Goal: Navigation & Orientation: Find specific page/section

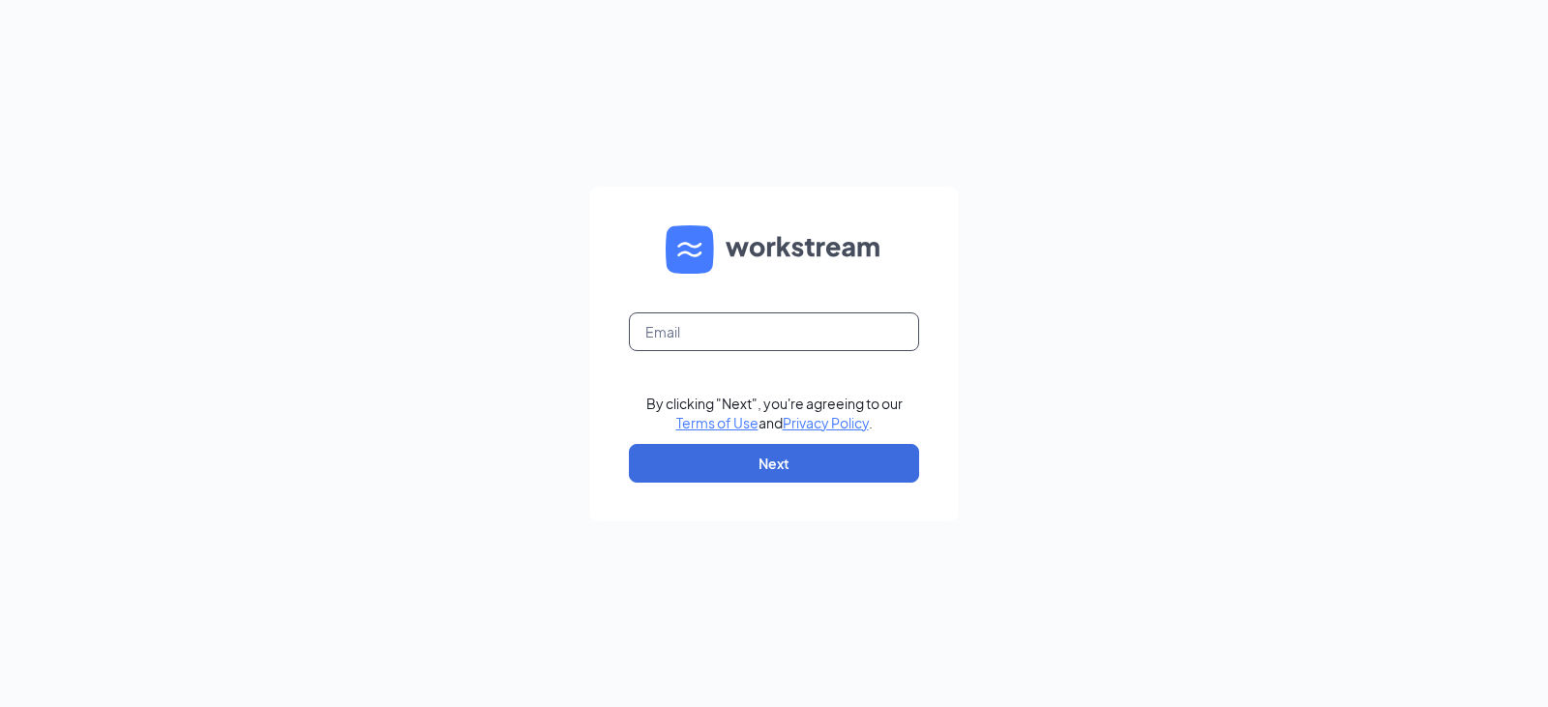
click at [647, 338] on input "text" at bounding box center [774, 331] width 290 height 39
type input "[EMAIL_ADDRESS][DOMAIN_NAME]"
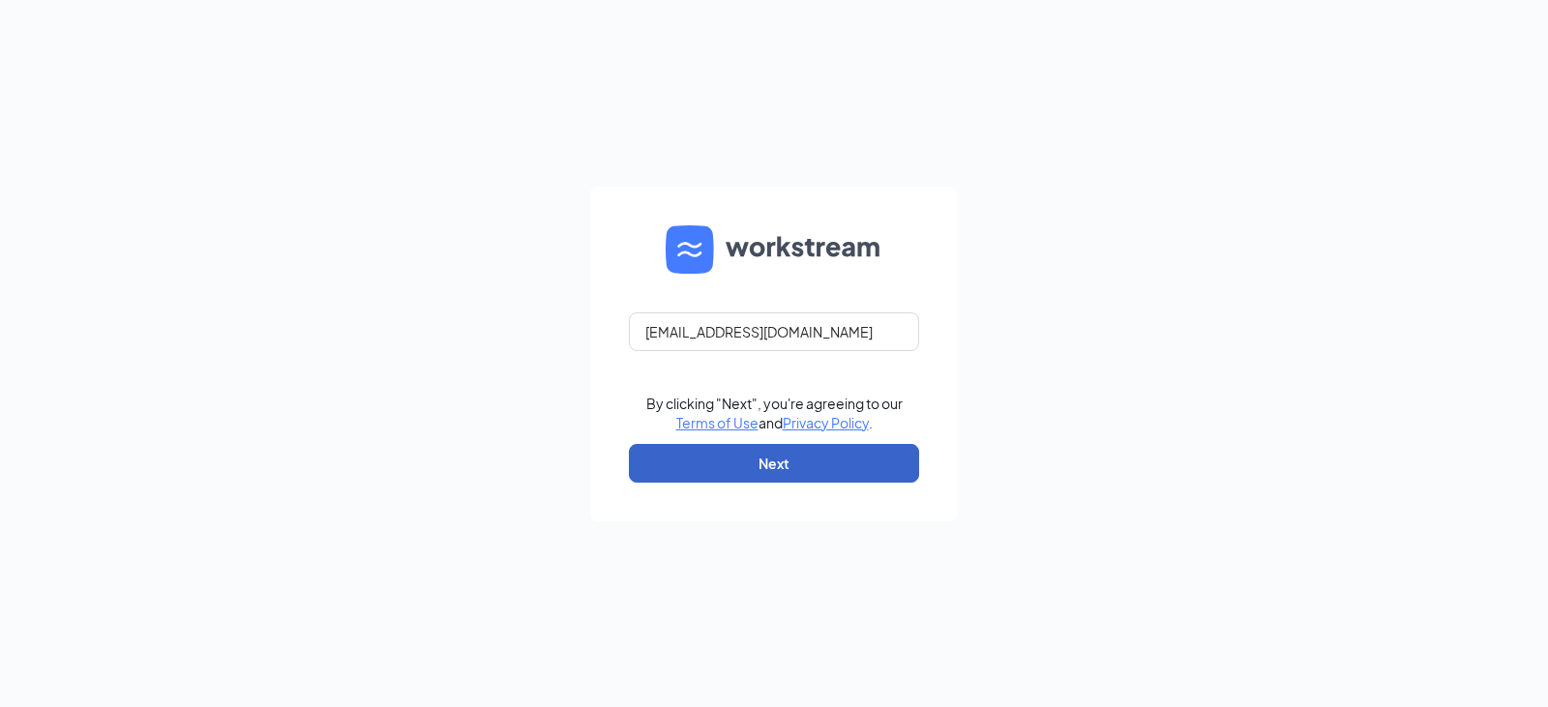
click at [737, 465] on button "Next" at bounding box center [774, 463] width 290 height 39
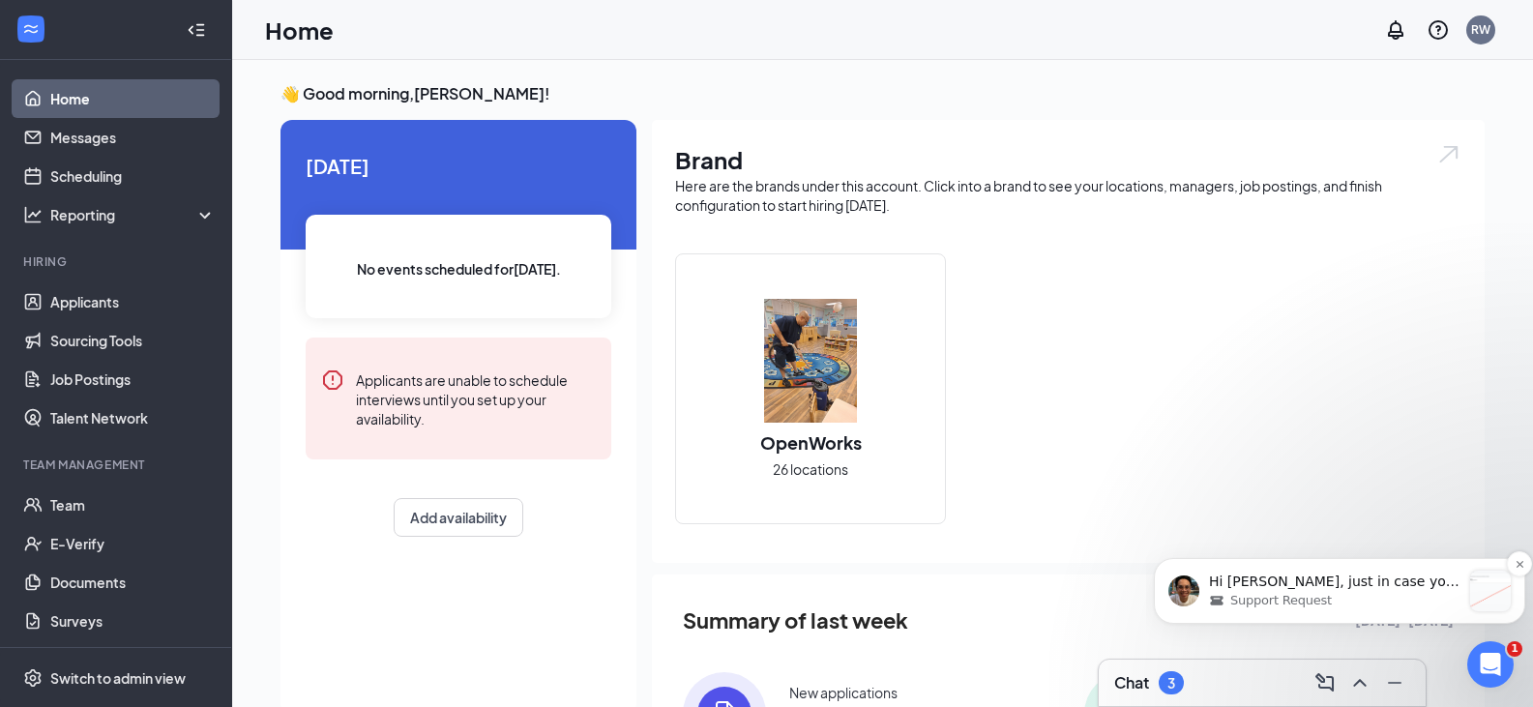
click at [1376, 595] on div "Support Request" at bounding box center [1335, 600] width 252 height 17
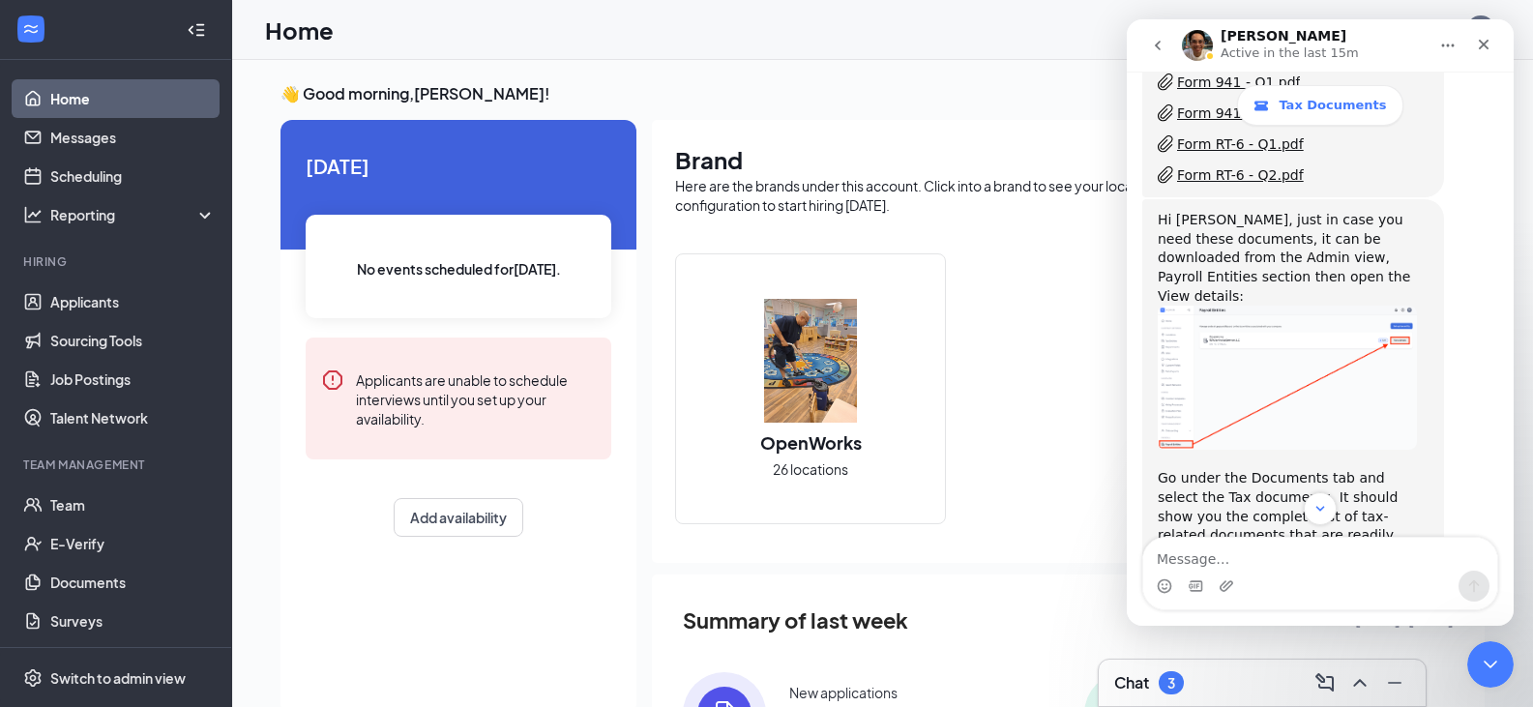
scroll to position [2497, 0]
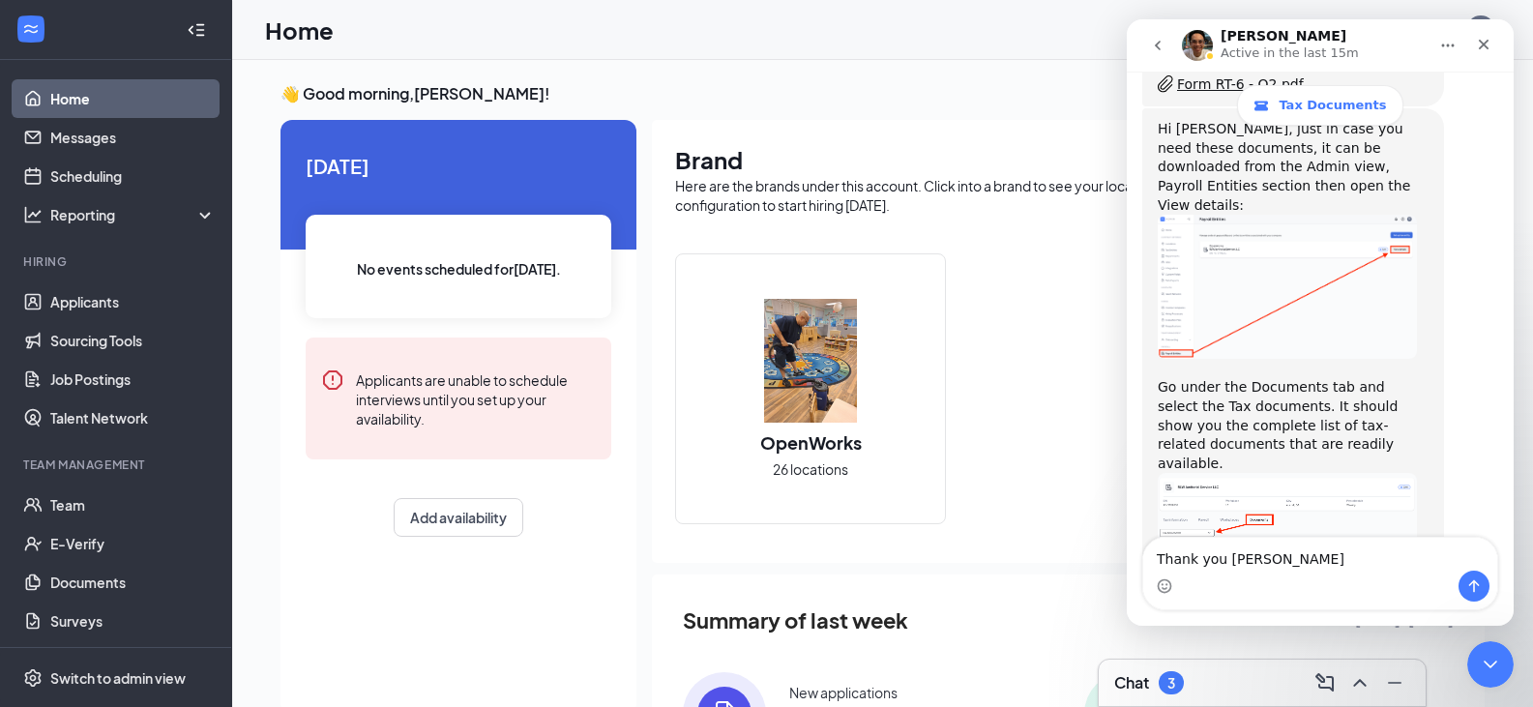
type textarea "Thank you [PERSON_NAME]"
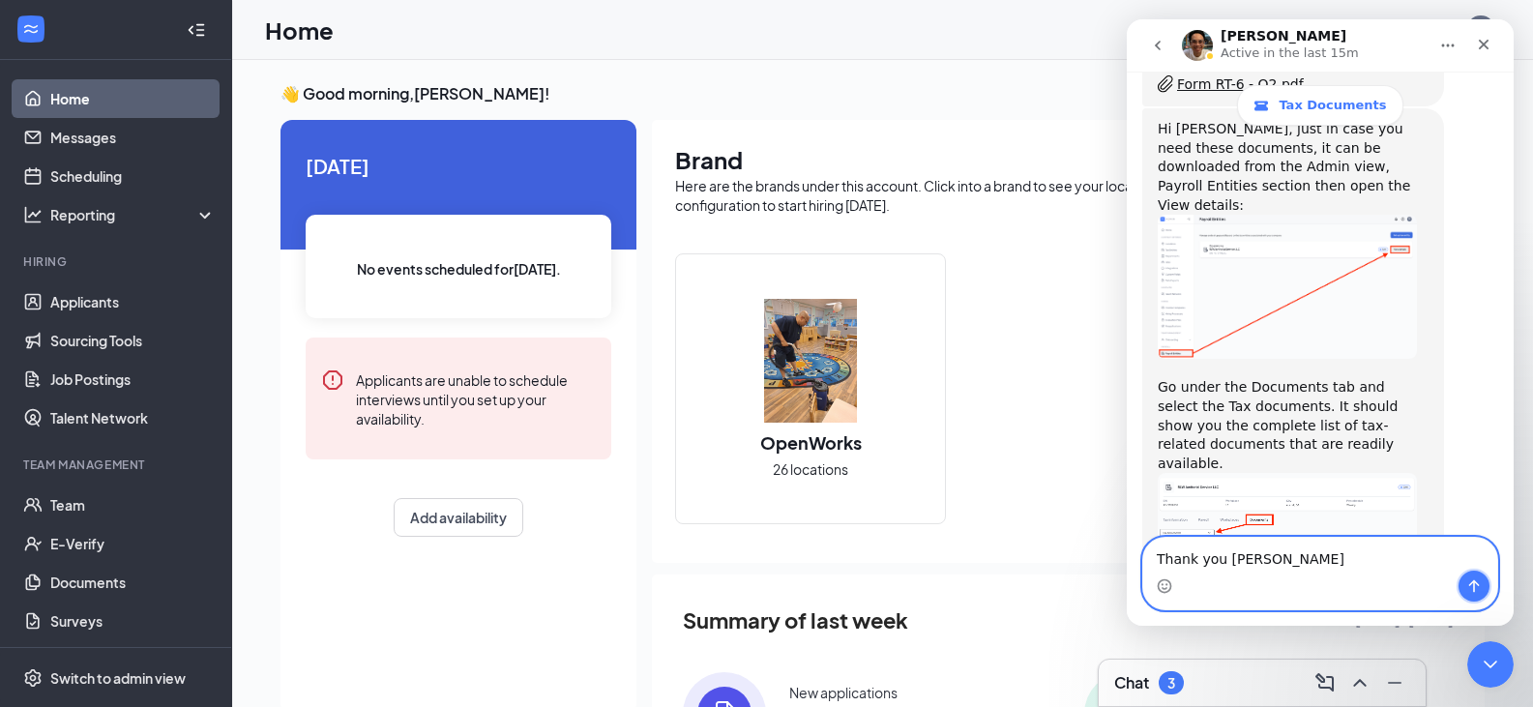
click at [1478, 588] on icon "Send a message…" at bounding box center [1474, 586] width 15 height 15
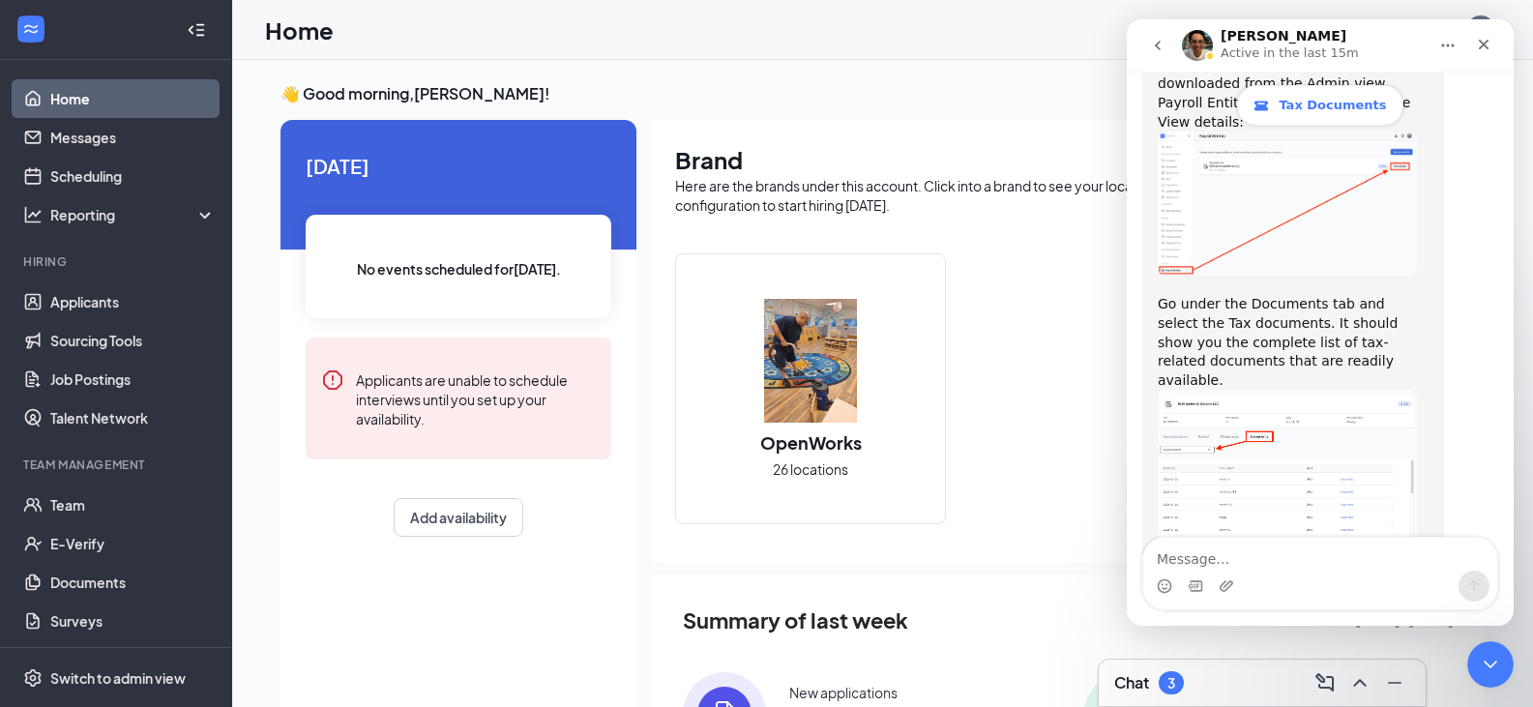
click at [1320, 107] on span "Tax Documents" at bounding box center [1332, 105] width 107 height 15
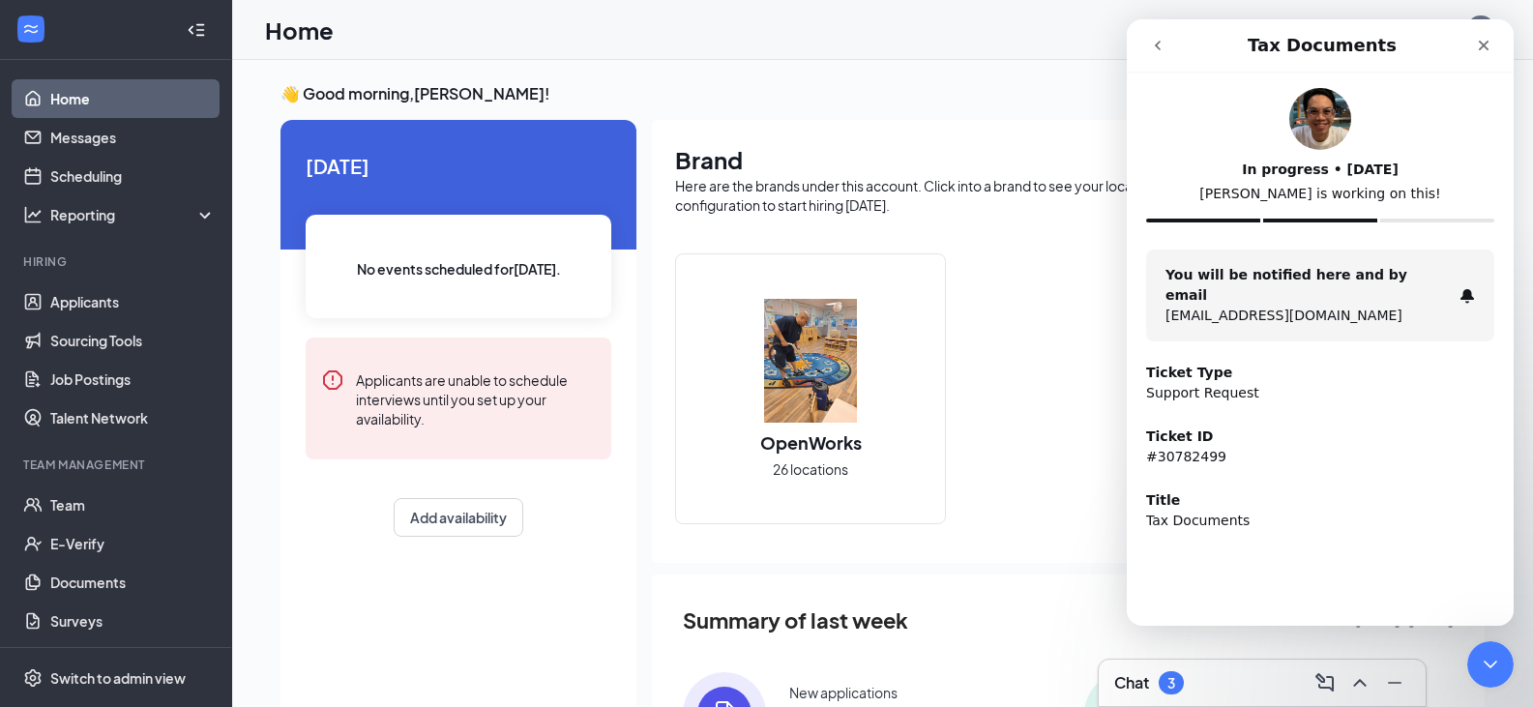
scroll to position [0, 0]
click at [1160, 49] on icon "go back" at bounding box center [1158, 46] width 6 height 10
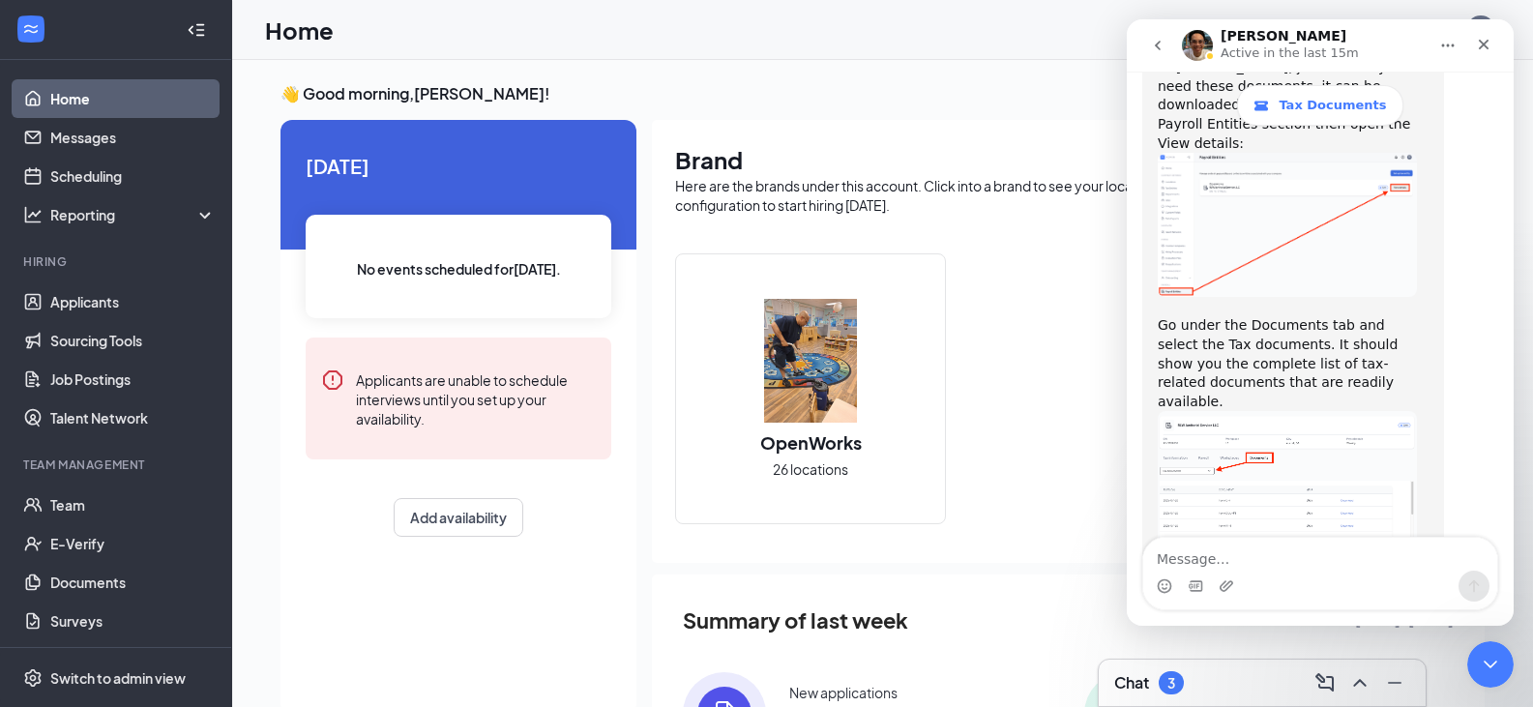
scroll to position [2580, 0]
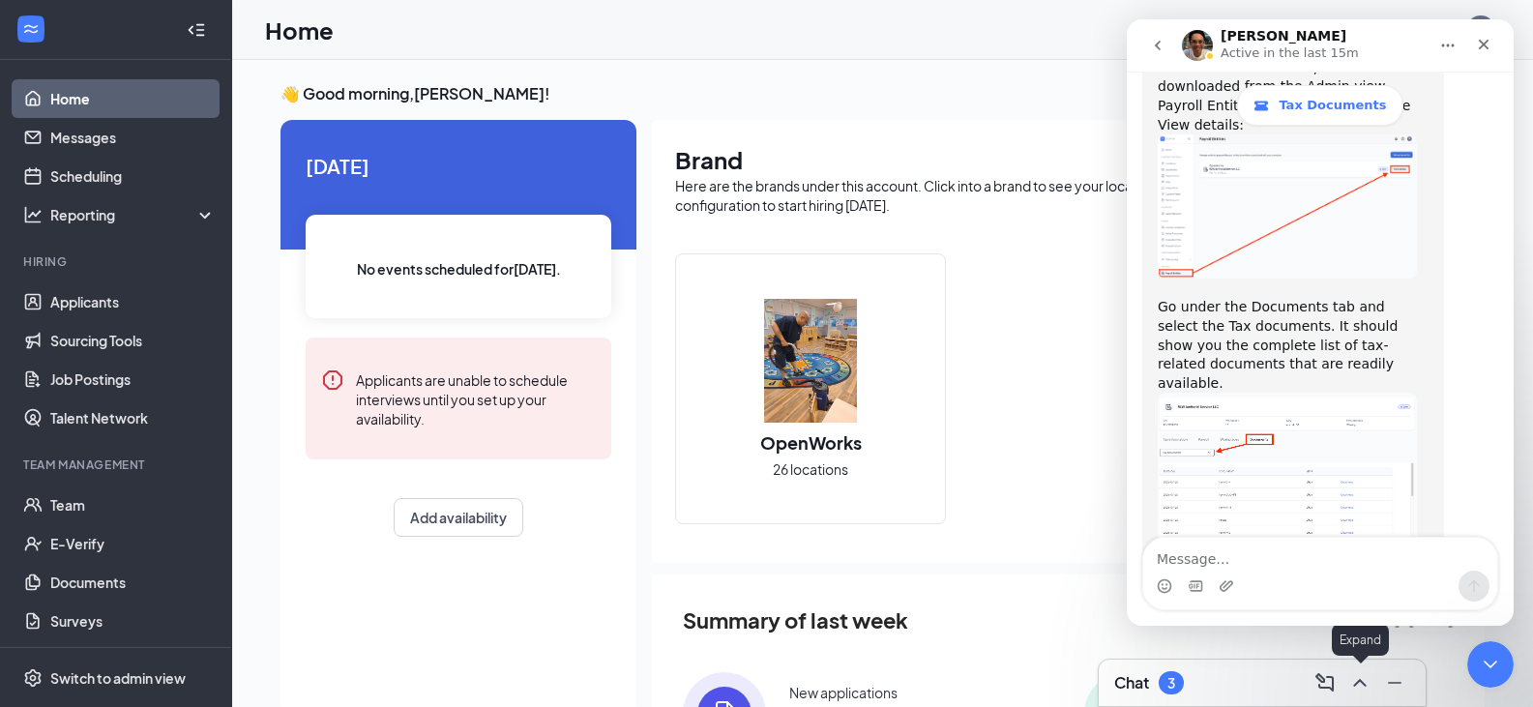
click at [1359, 685] on icon "ChevronUp" at bounding box center [1360, 682] width 23 height 23
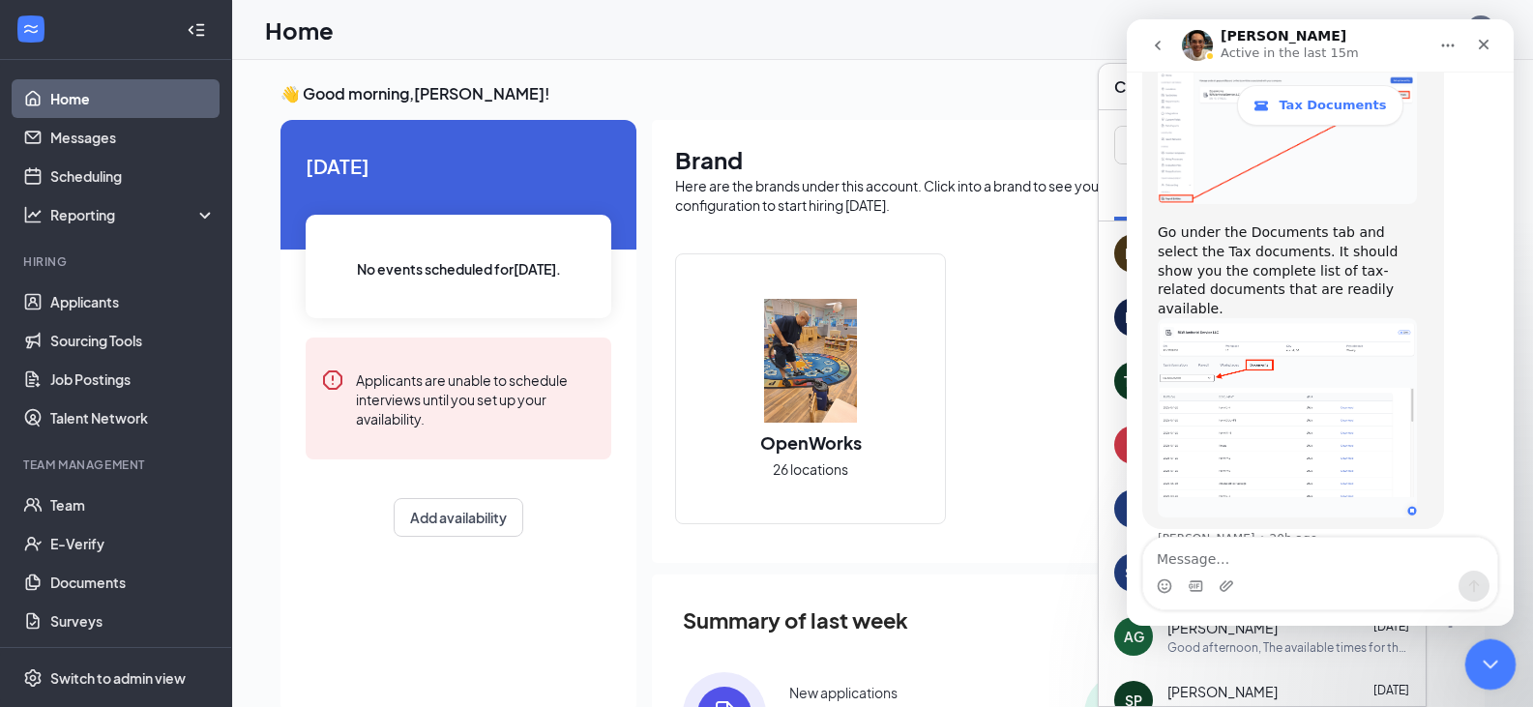
click at [1486, 659] on icon "Close Intercom Messenger" at bounding box center [1487, 661] width 23 height 23
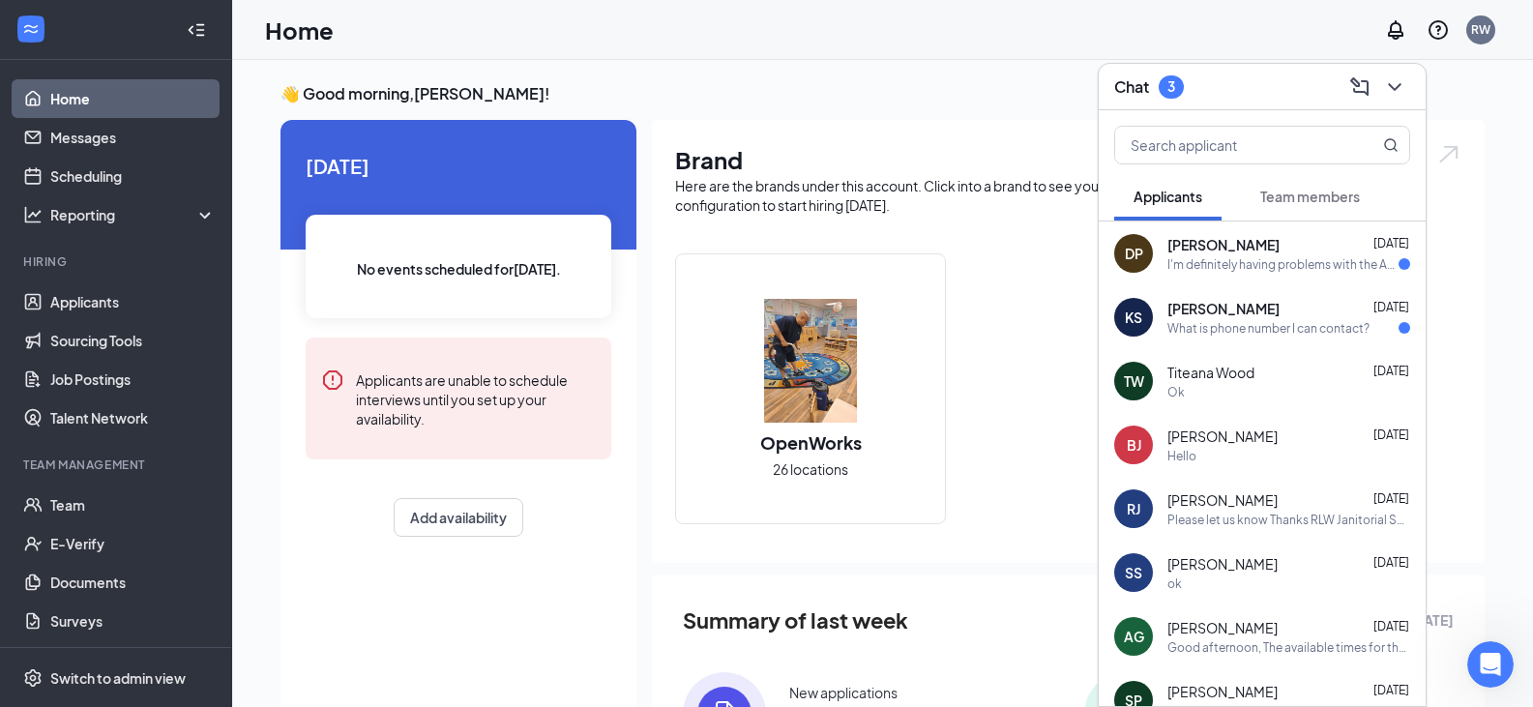
click at [1285, 262] on div "I'm definitely having problems with the App. Anyway you can help will be apprec…" at bounding box center [1283, 264] width 231 height 16
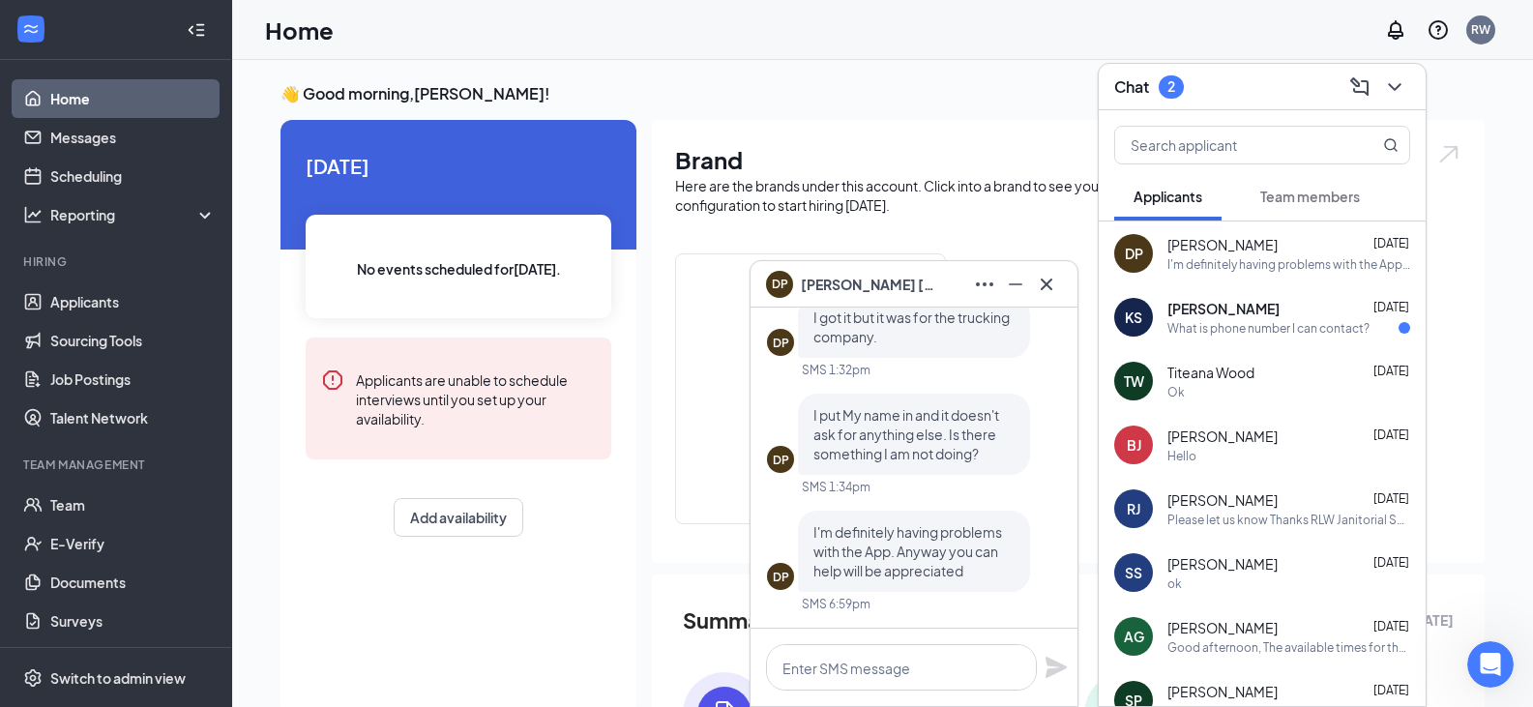
click at [1257, 316] on div "Kamille Smith Aug 26" at bounding box center [1289, 308] width 243 height 19
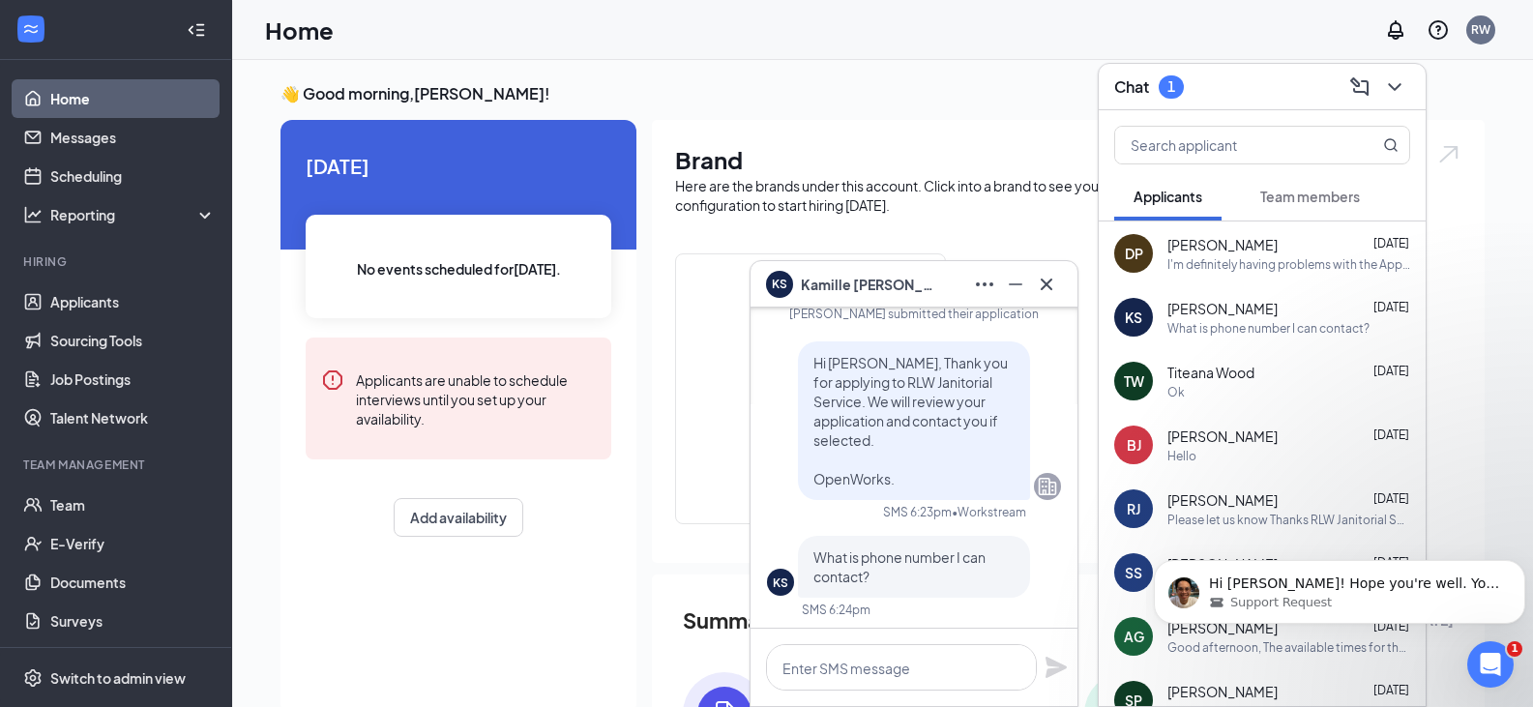
scroll to position [0, 0]
click at [1051, 285] on icon "Cross" at bounding box center [1046, 284] width 23 height 23
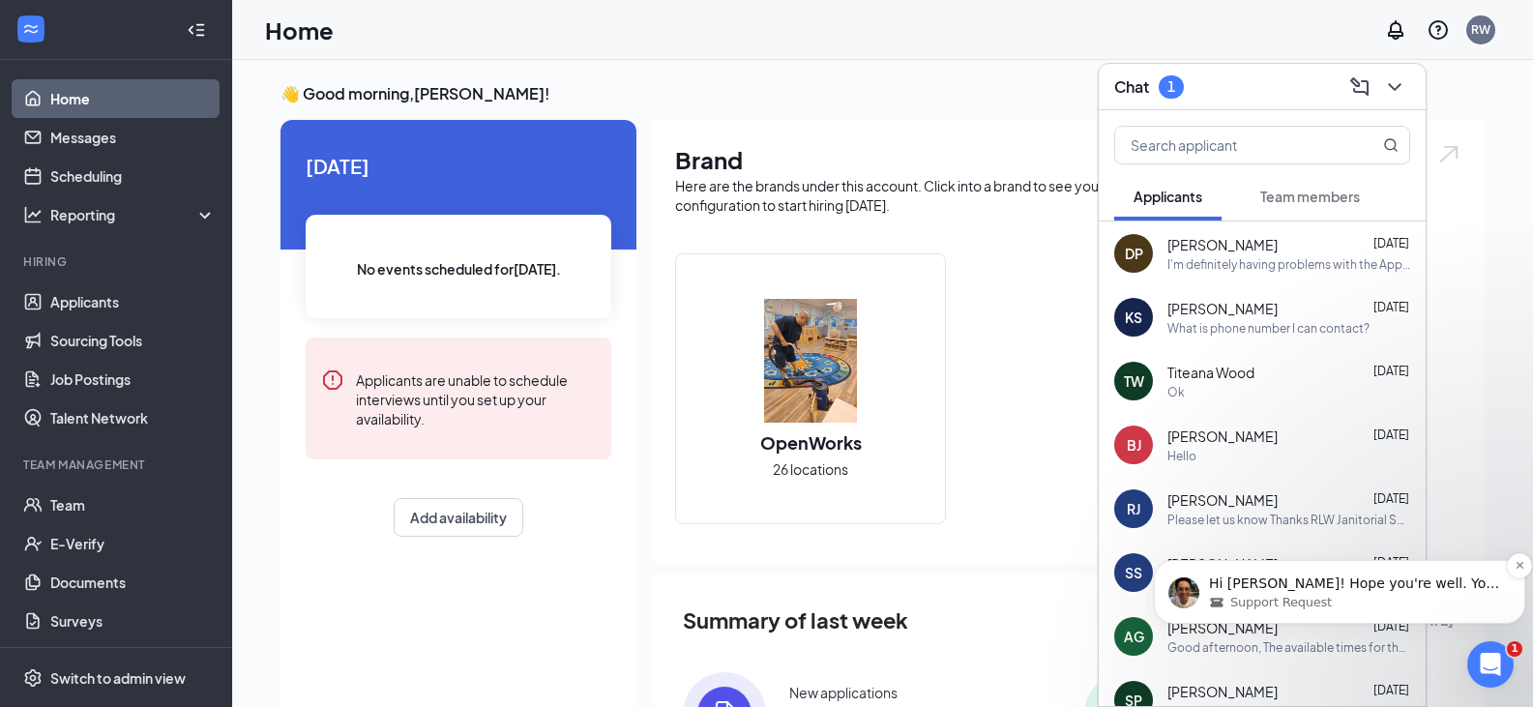
click at [1398, 595] on div "Support Request" at bounding box center [1355, 602] width 292 height 17
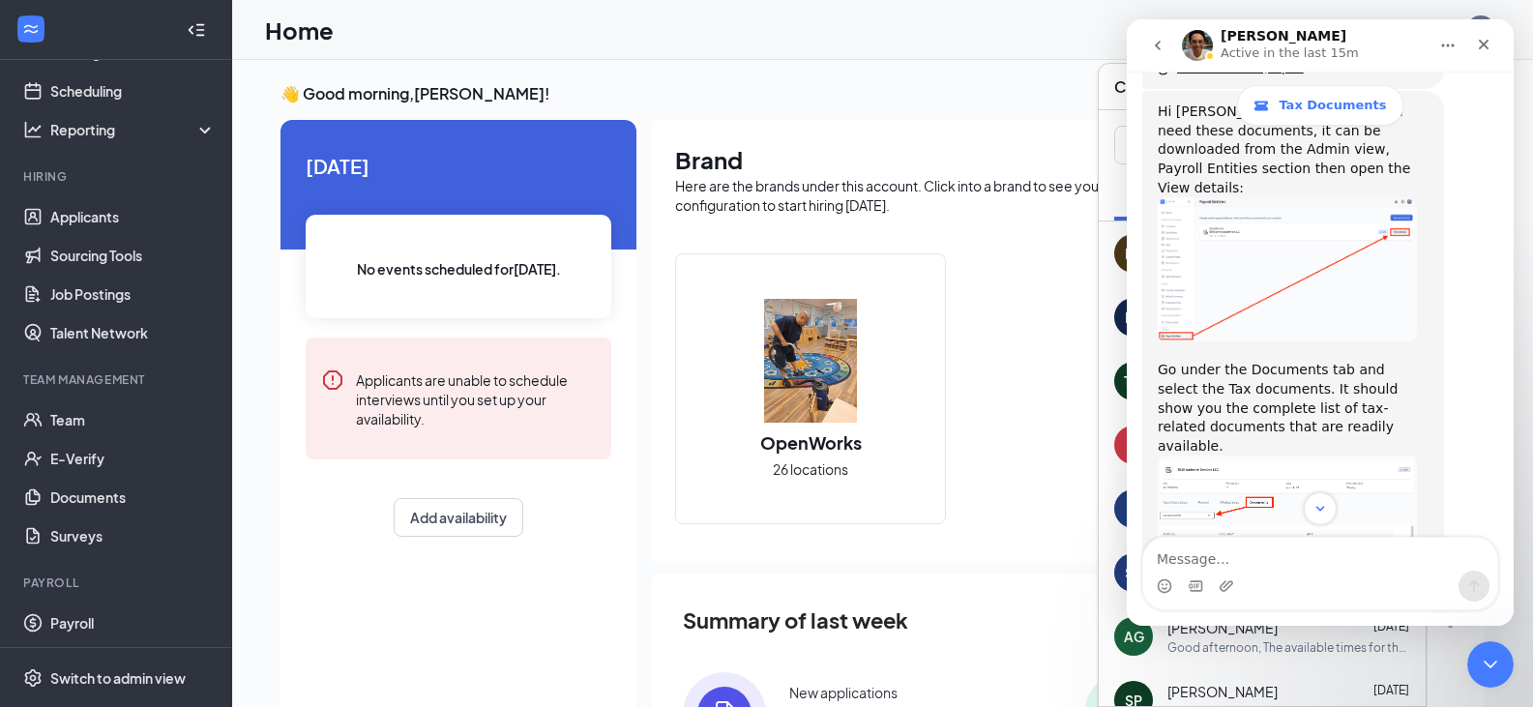
scroll to position [214, 0]
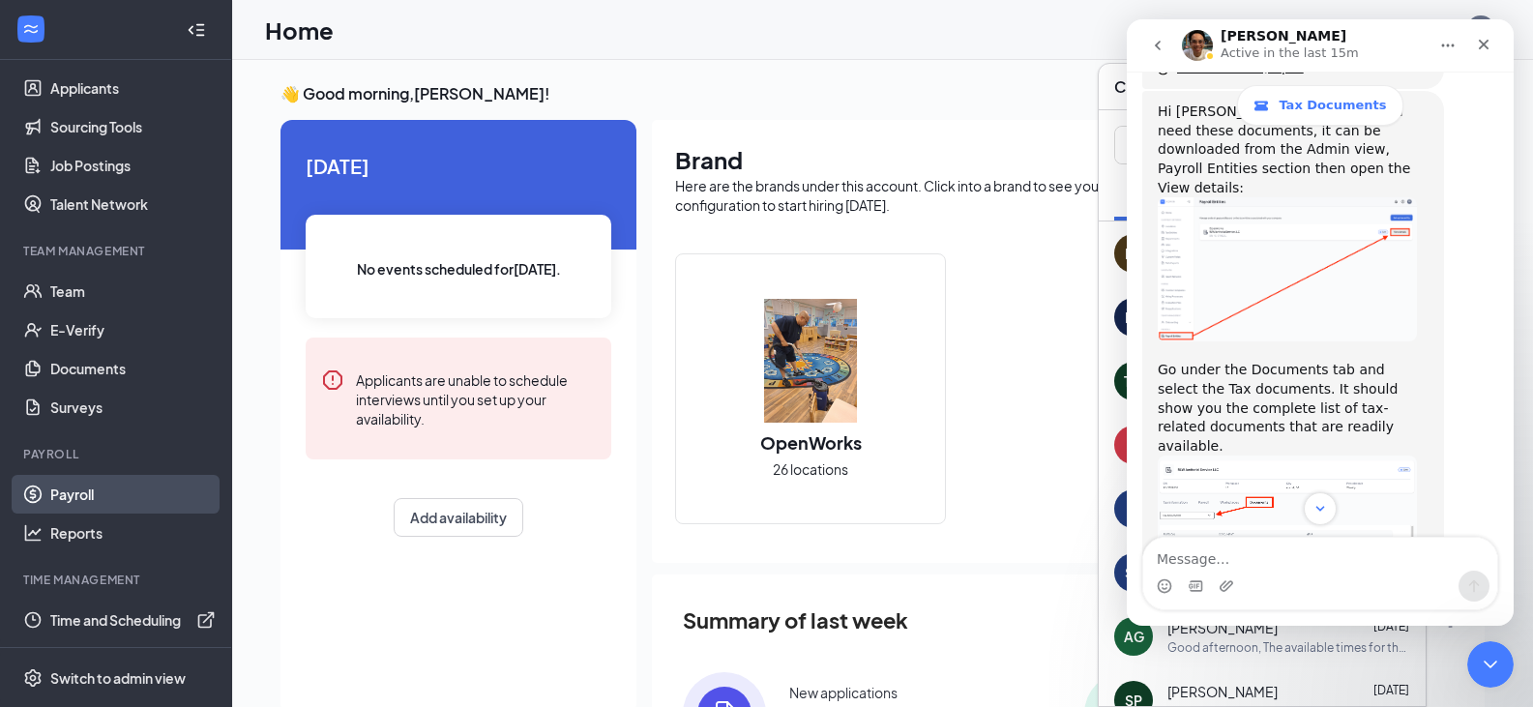
click at [84, 503] on link "Payroll" at bounding box center [132, 494] width 165 height 39
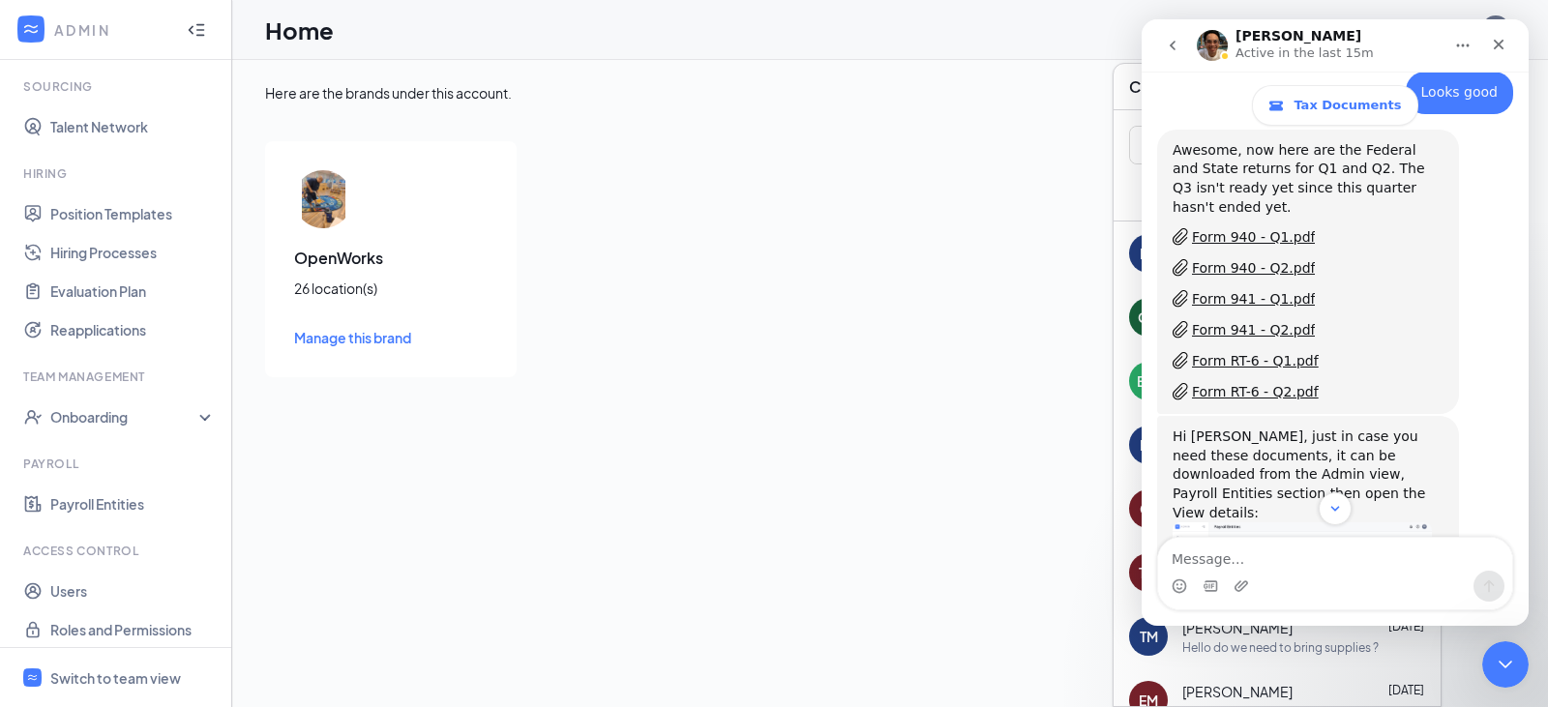
scroll to position [388, 0]
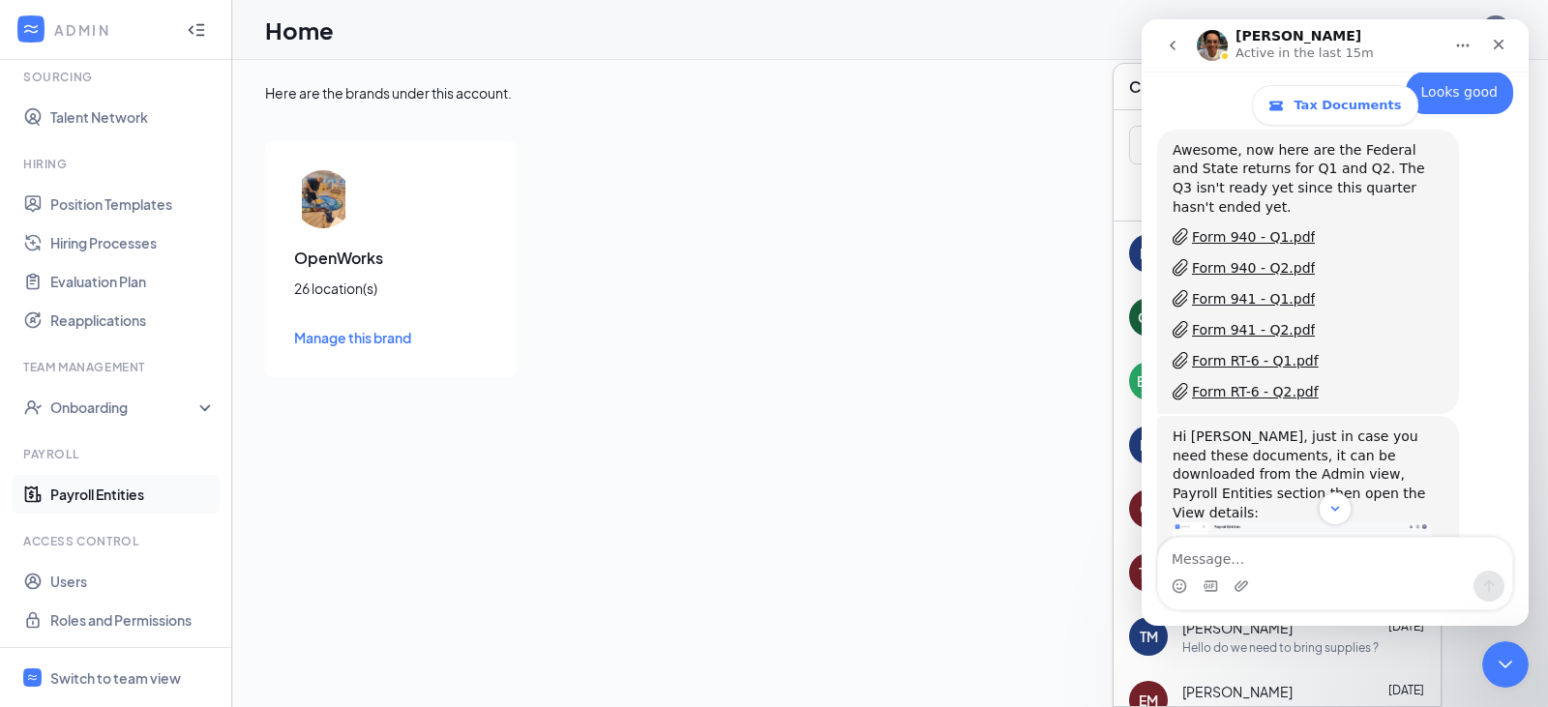
click at [114, 491] on link "Payroll Entities" at bounding box center [132, 494] width 165 height 39
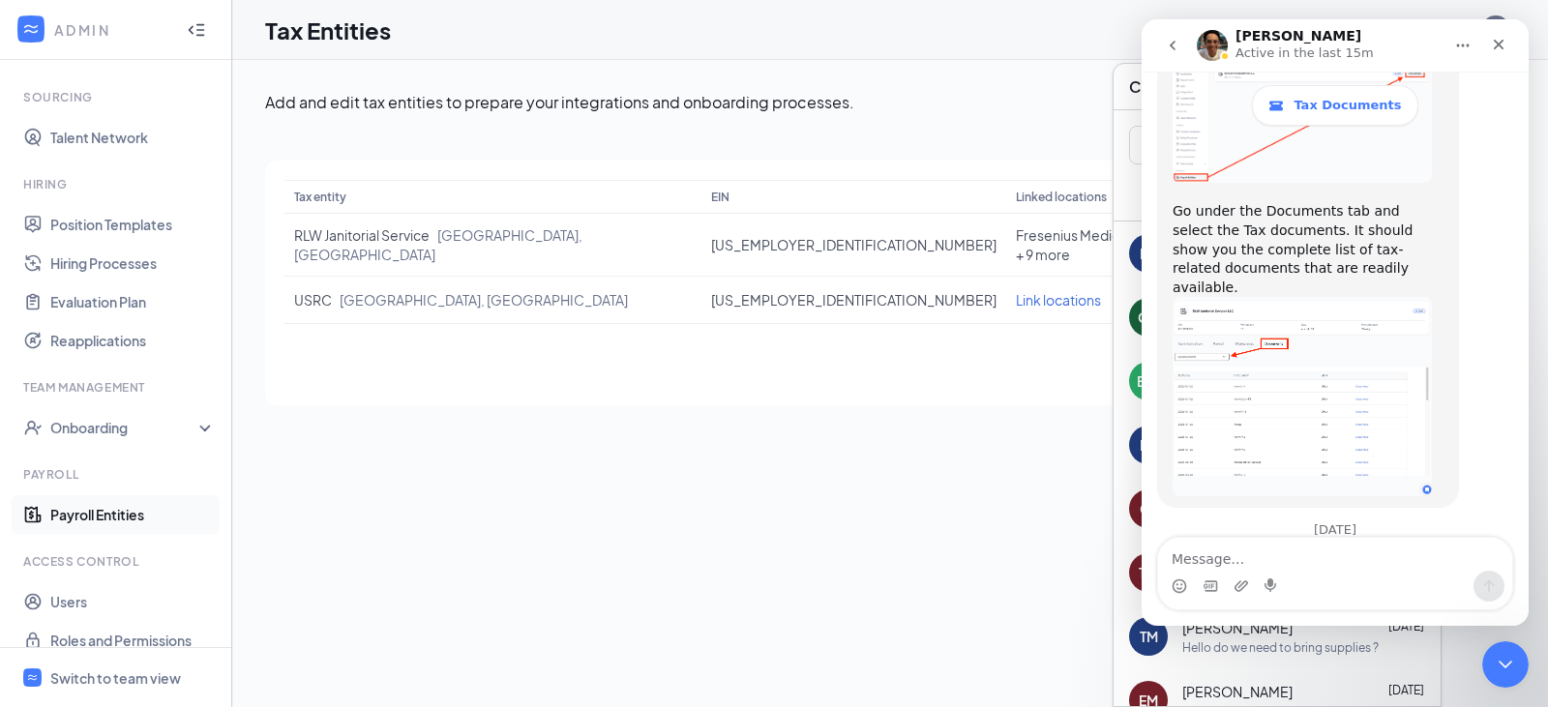
scroll to position [388, 0]
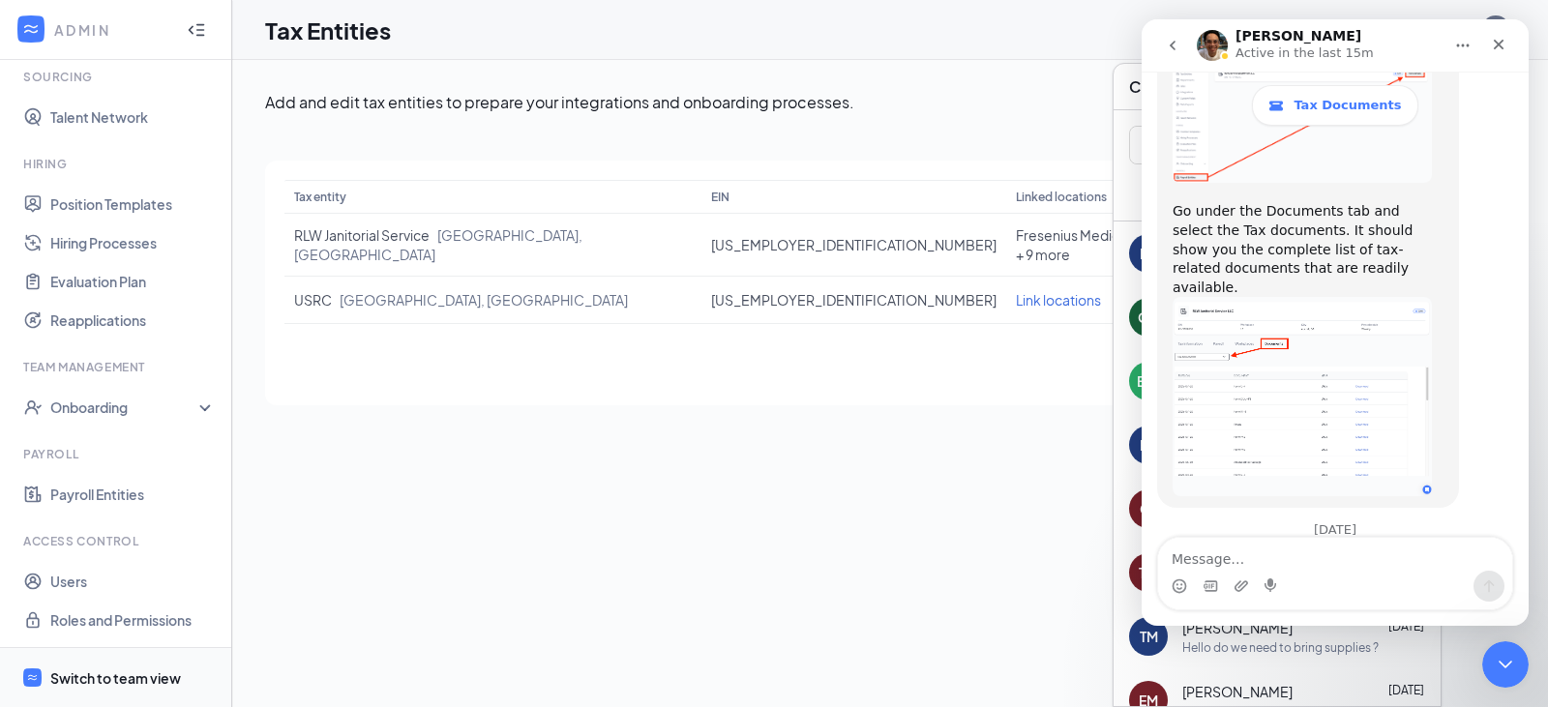
click at [96, 682] on div "Switch to team view" at bounding box center [115, 677] width 131 height 19
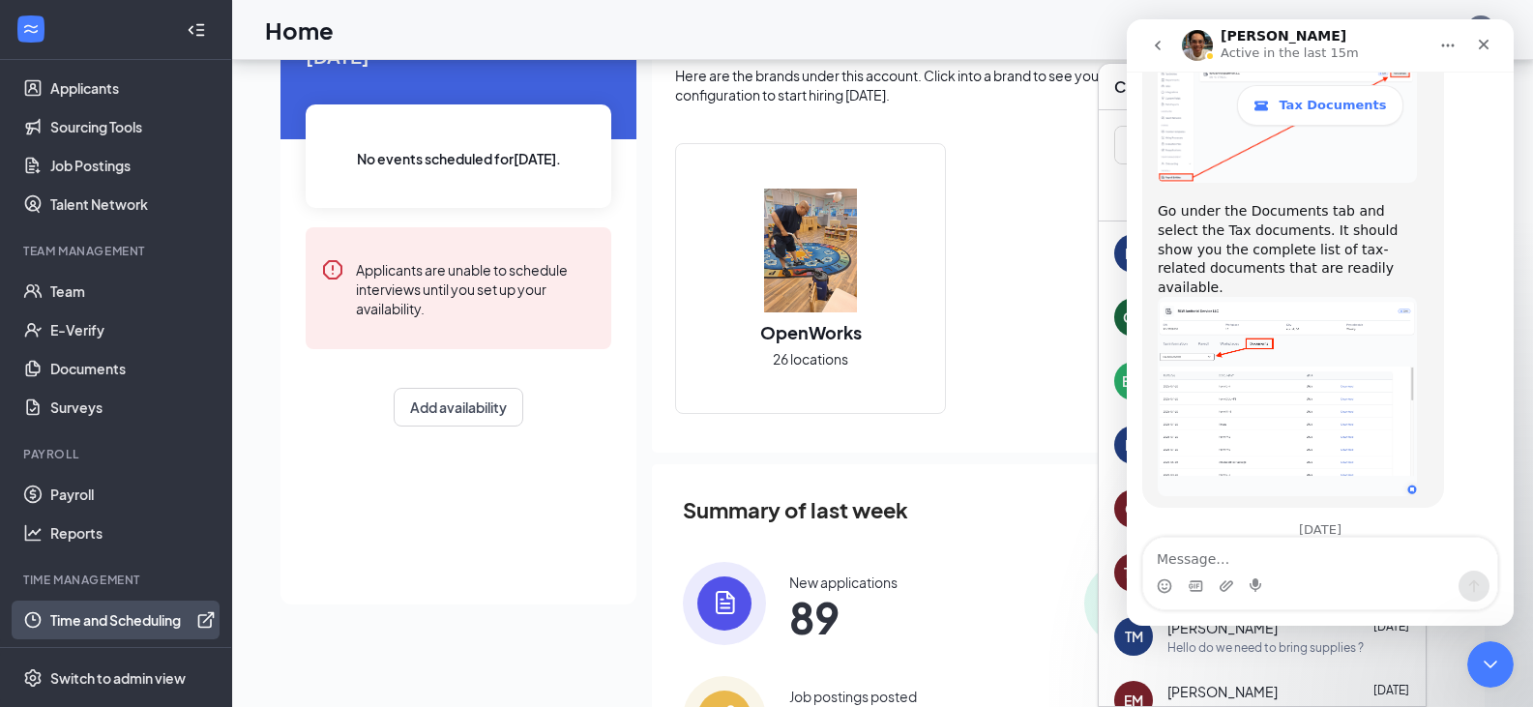
scroll to position [238, 0]
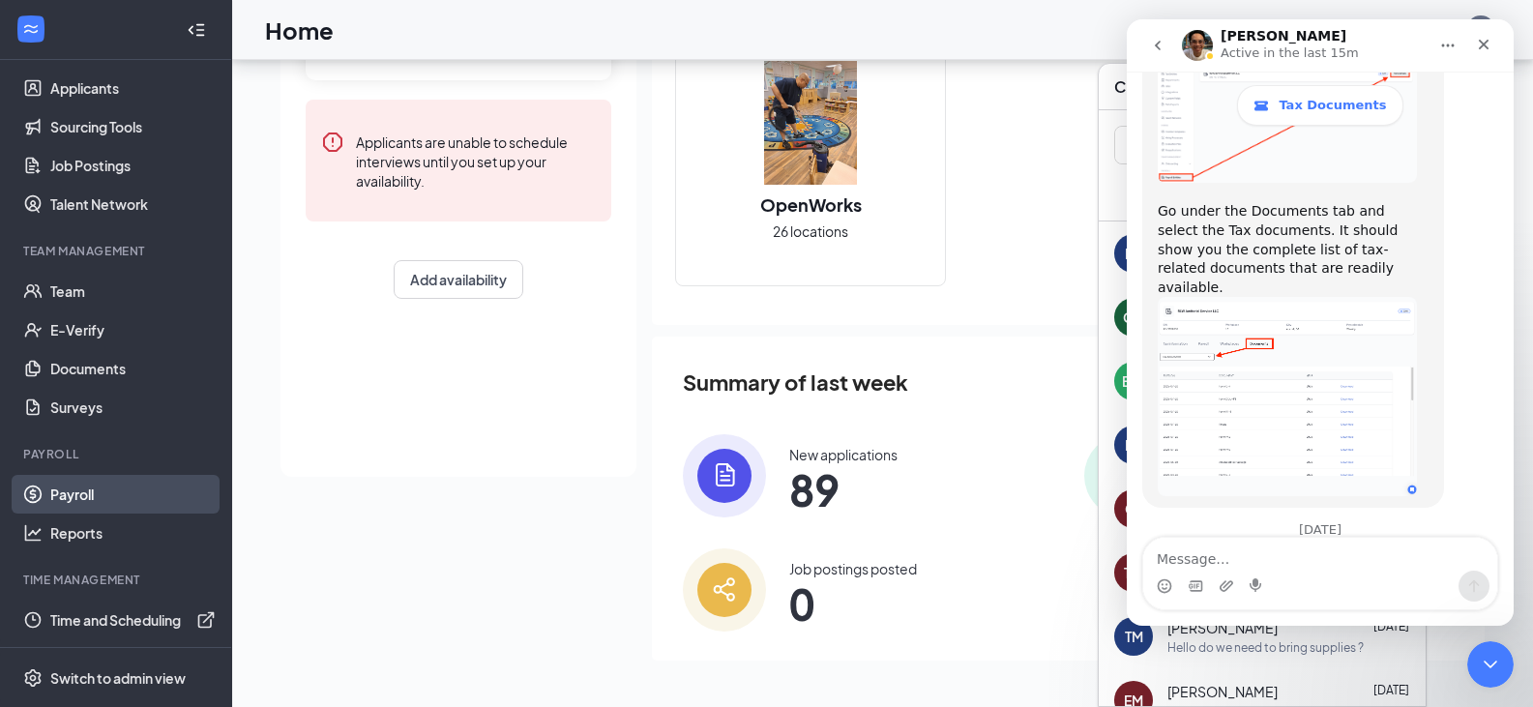
click at [88, 506] on link "Payroll" at bounding box center [132, 494] width 165 height 39
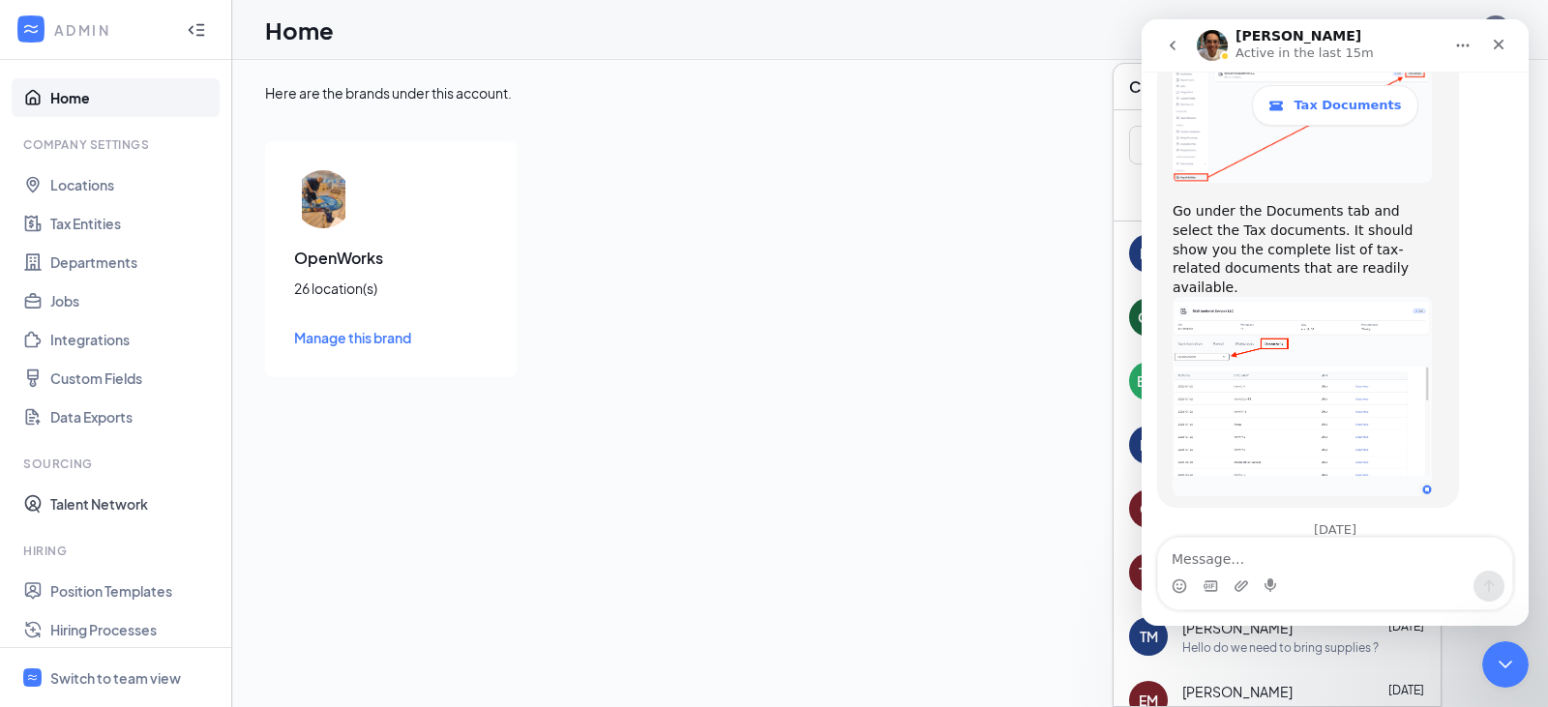
scroll to position [388, 0]
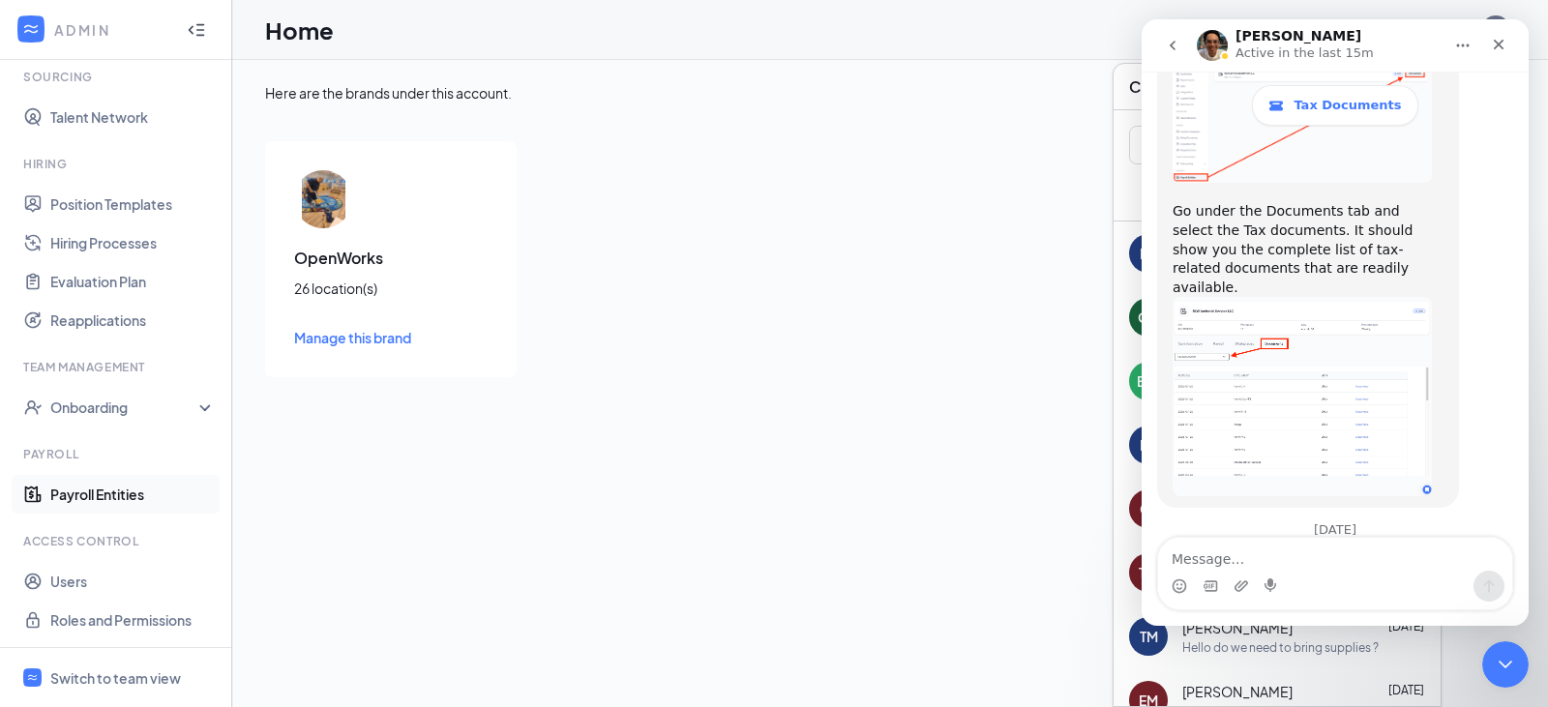
click at [101, 499] on link "Payroll Entities" at bounding box center [132, 494] width 165 height 39
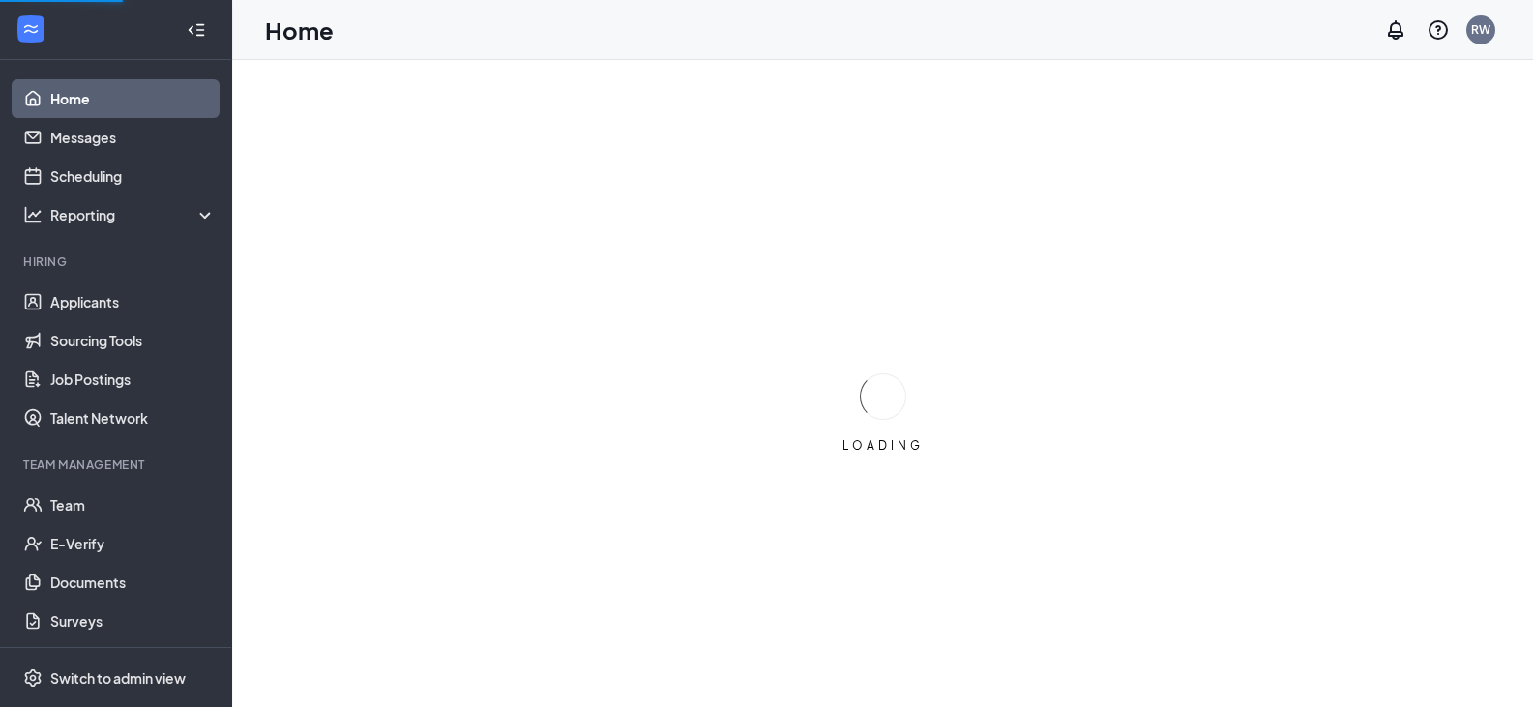
scroll to position [214, 0]
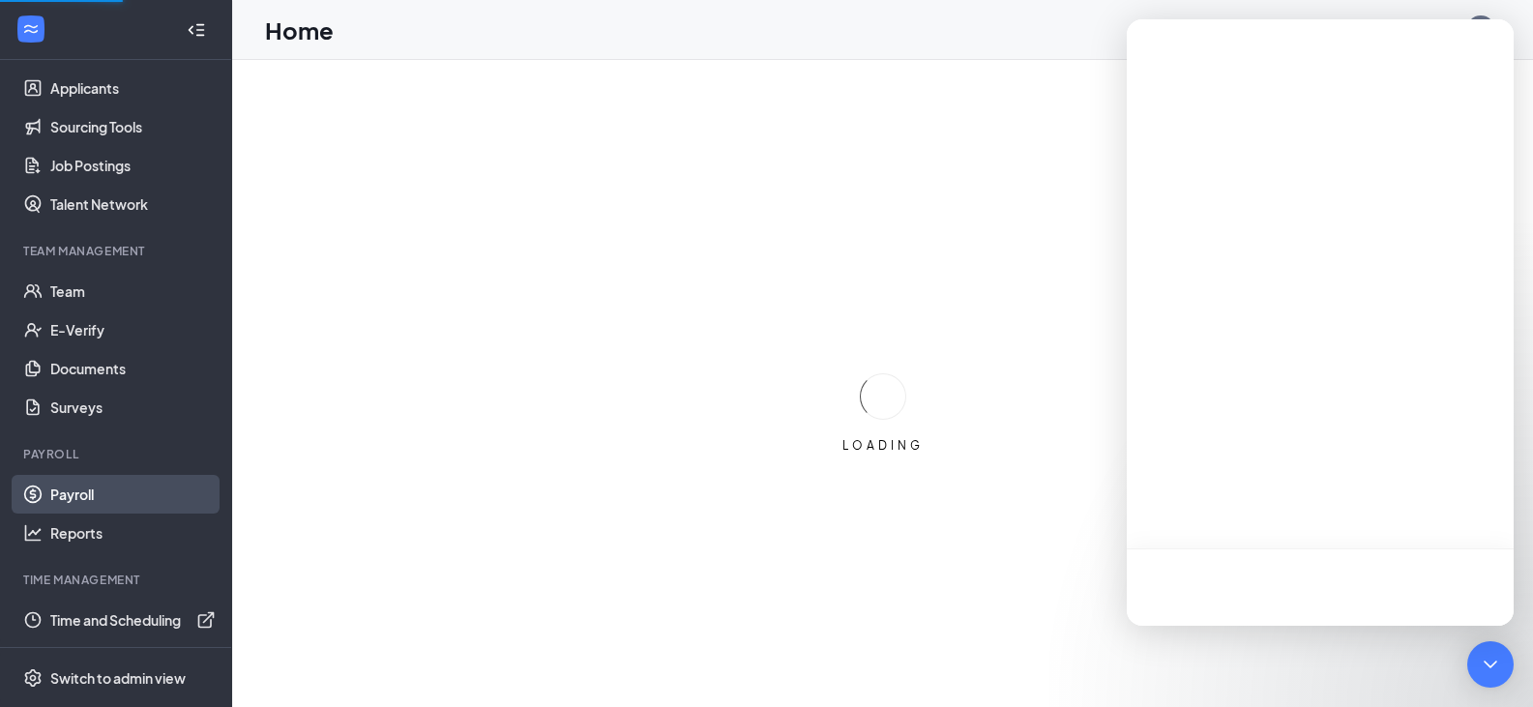
click at [83, 492] on link "Payroll" at bounding box center [132, 494] width 165 height 39
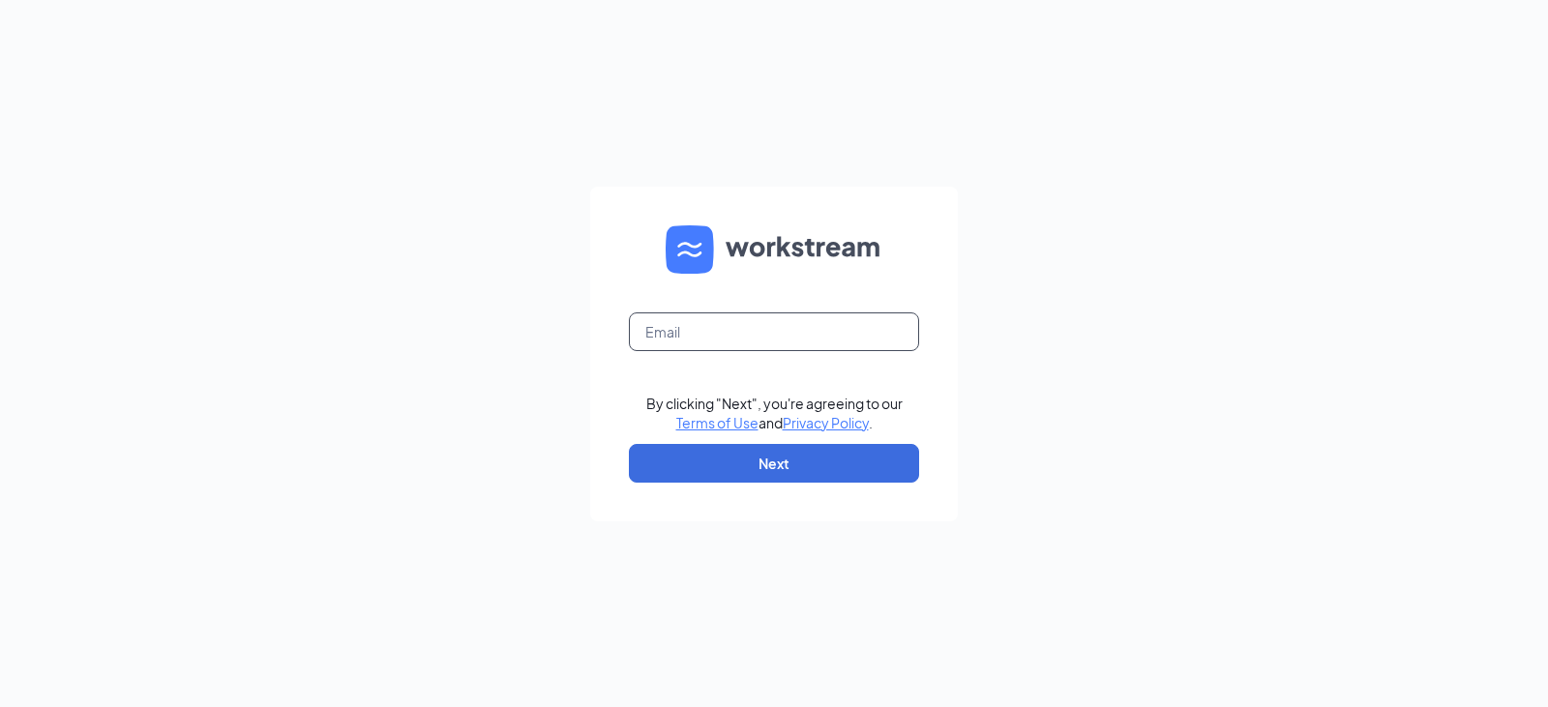
click at [728, 341] on input "text" at bounding box center [774, 331] width 290 height 39
type input "rlwforyou@rjanitorialservice.net"
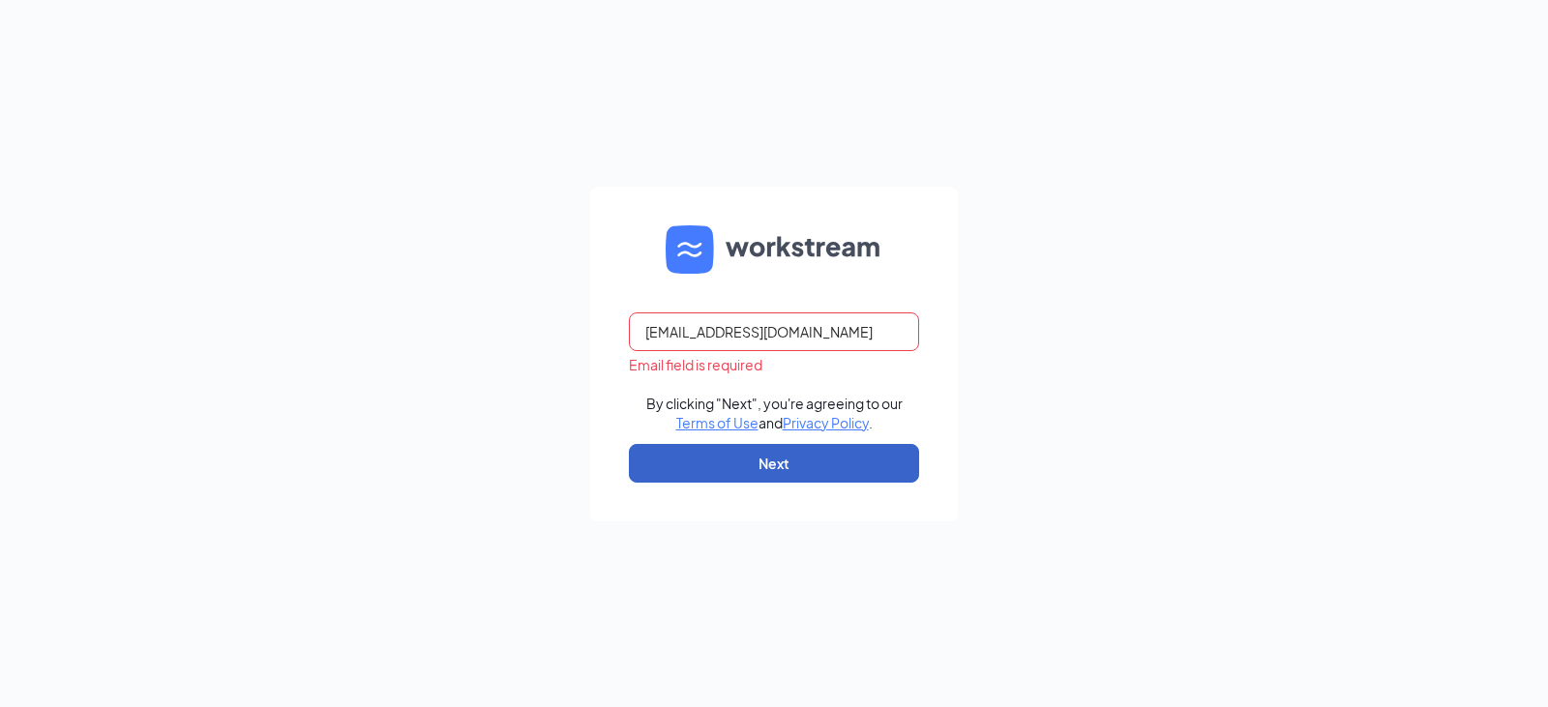
click at [754, 462] on button "Next" at bounding box center [774, 463] width 290 height 39
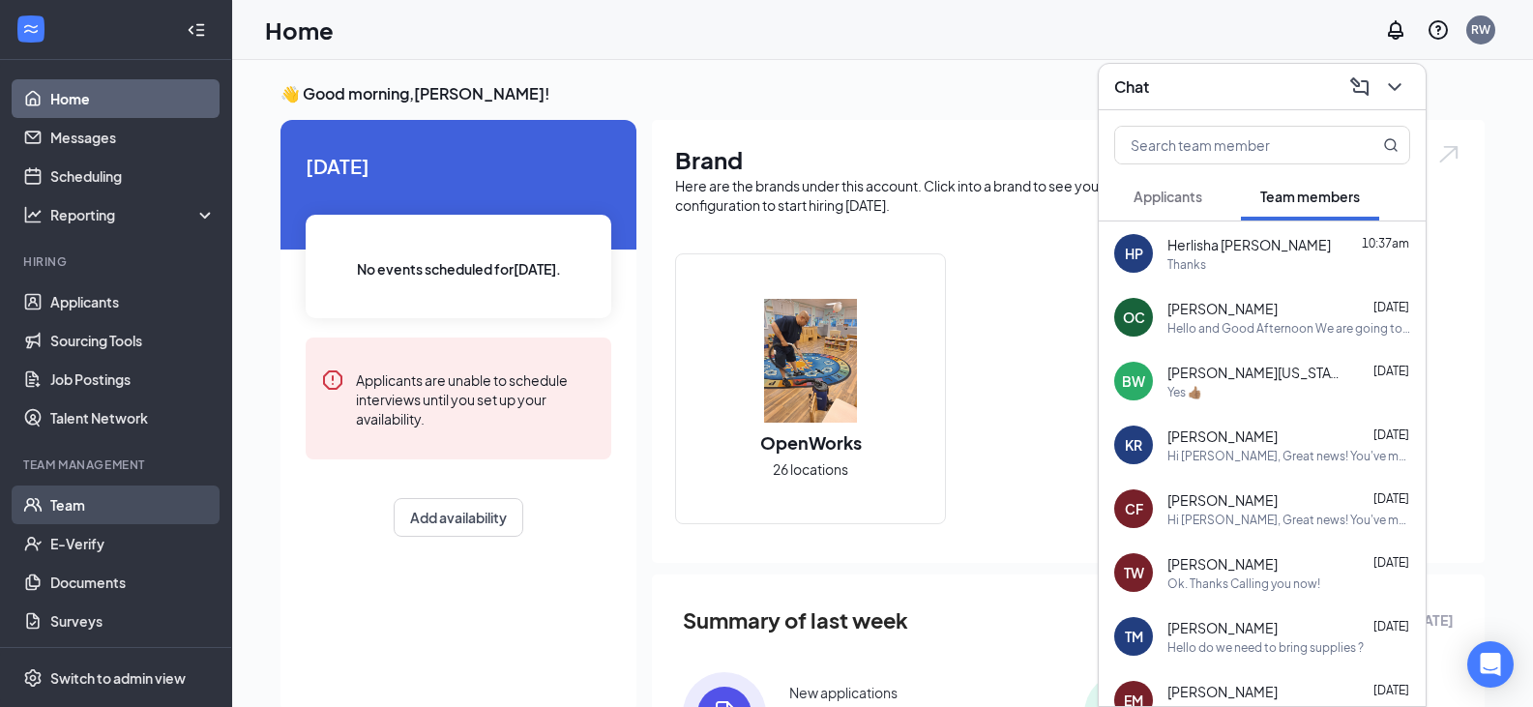
click at [87, 505] on link "Team" at bounding box center [132, 505] width 165 height 39
